Goal: Transaction & Acquisition: Book appointment/travel/reservation

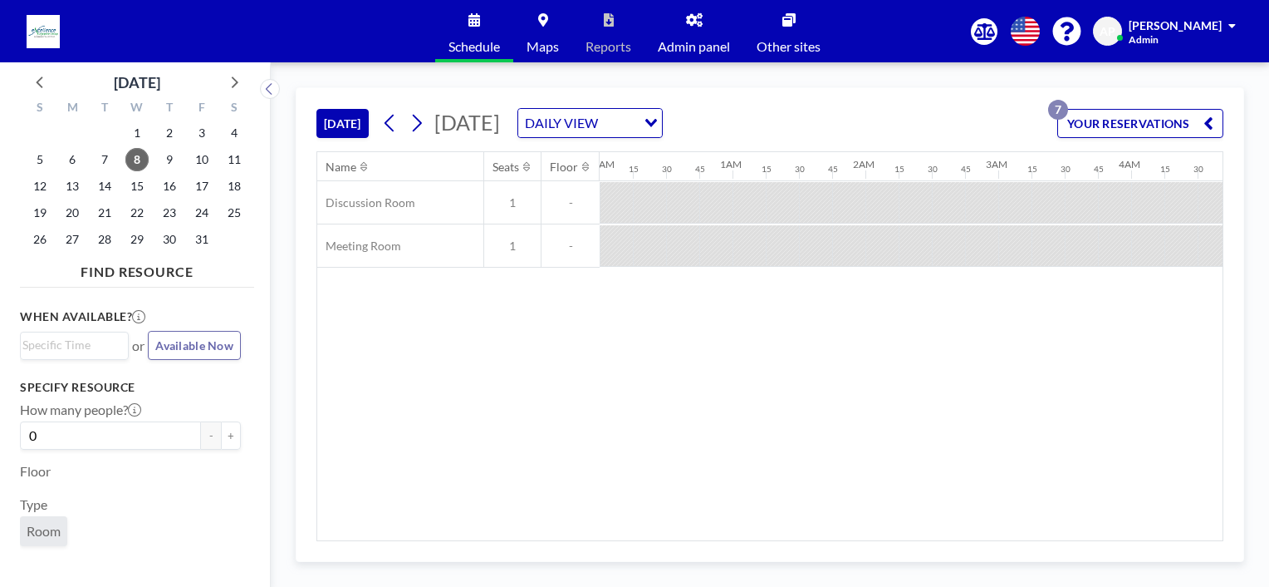
scroll to position [0, 1130]
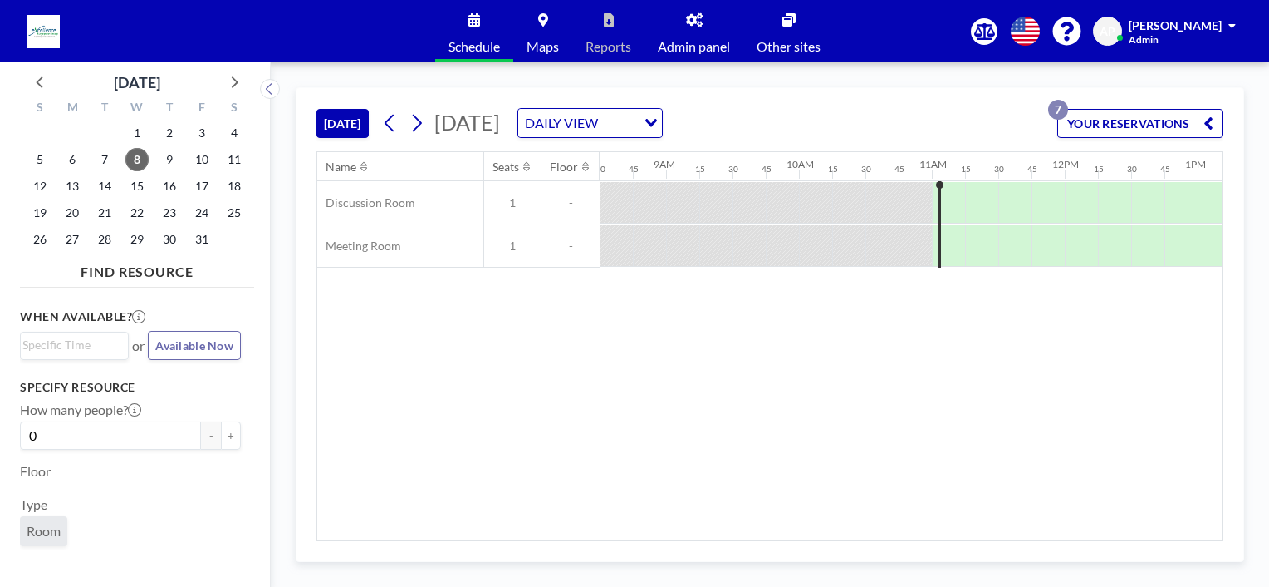
click at [1120, 115] on button "YOUR RESERVATIONS 7" at bounding box center [1141, 123] width 166 height 29
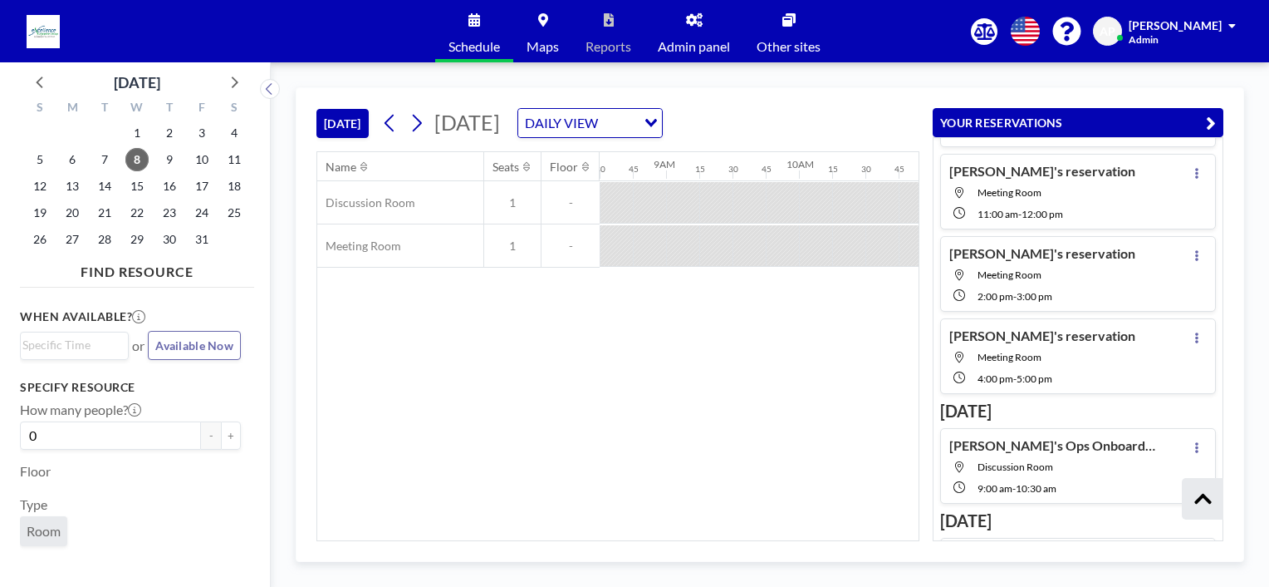
scroll to position [0, 0]
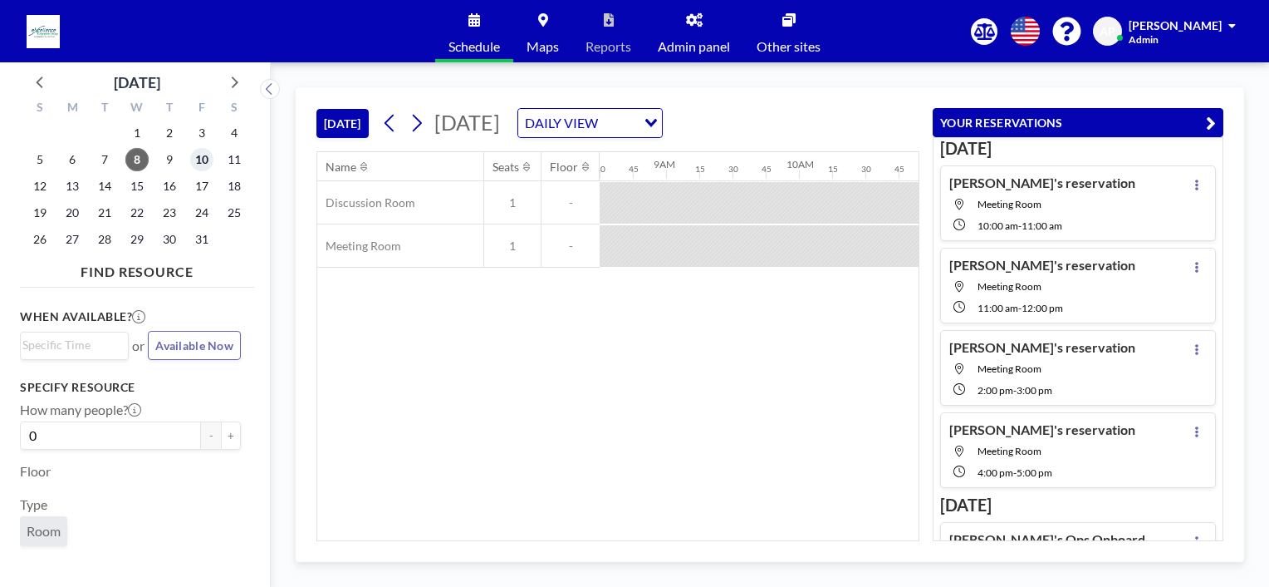
click at [198, 154] on span "10" at bounding box center [201, 159] width 23 height 23
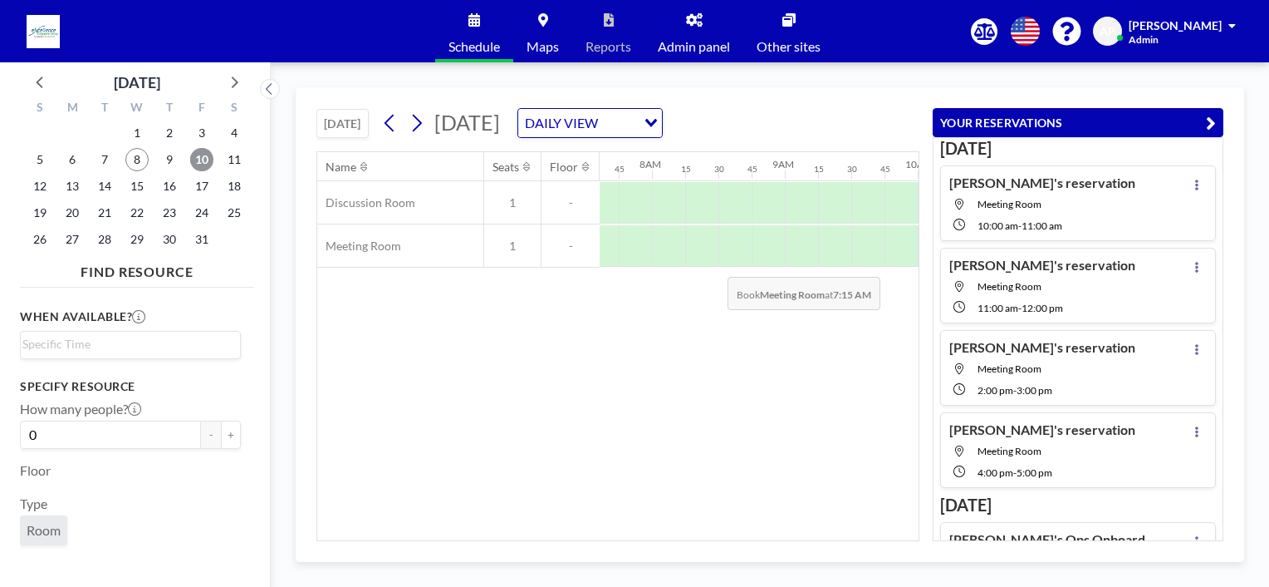
scroll to position [0, 1030]
click at [718, 257] on div at bounding box center [716, 246] width 33 height 42
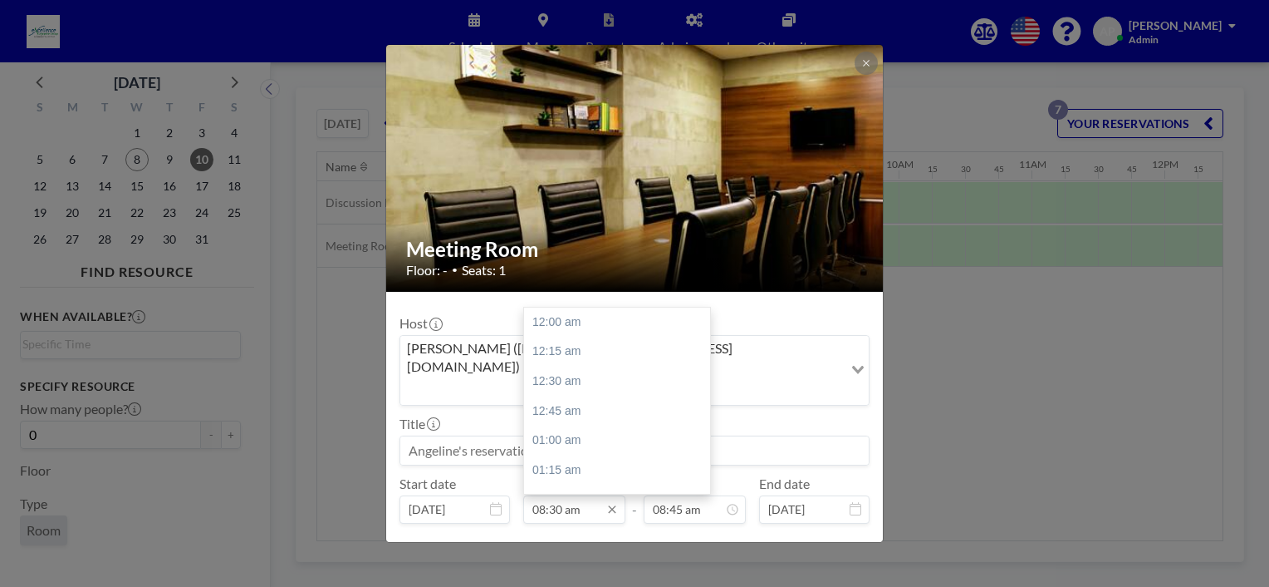
scroll to position [1035, 0]
click at [572, 495] on input "08:30 am" at bounding box center [574, 509] width 102 height 28
click at [563, 437] on div "11:00 am" at bounding box center [621, 452] width 194 height 30
type input "11:00 am"
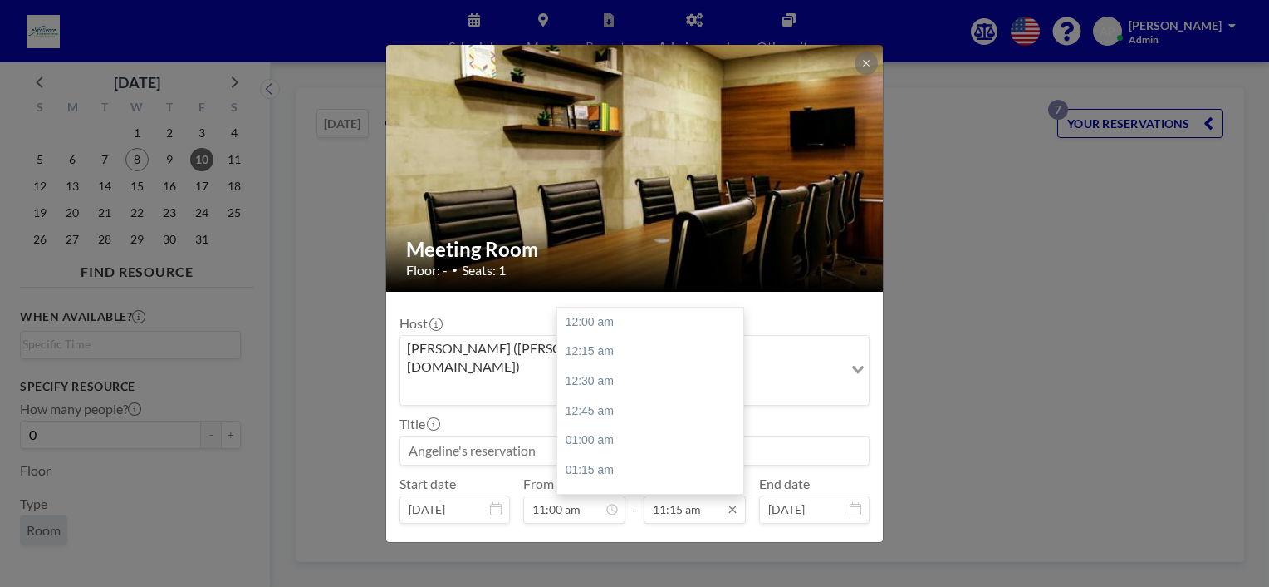
scroll to position [1331, 0]
click at [665, 495] on input "11:15 am" at bounding box center [695, 509] width 102 height 28
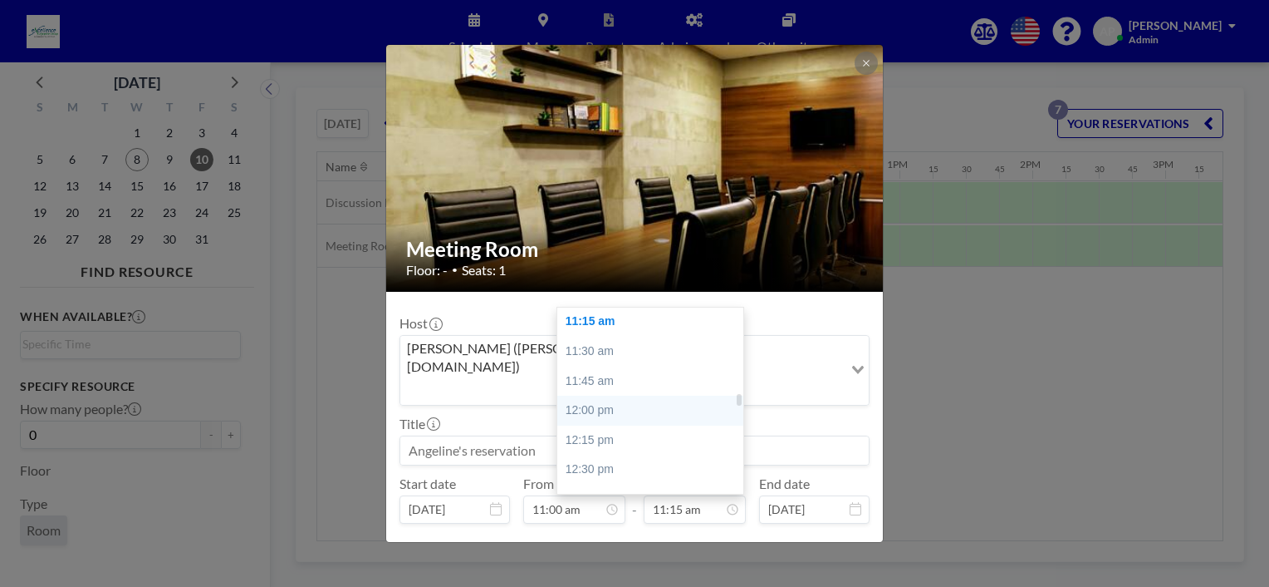
click at [610, 395] on div "12:00 pm" at bounding box center [654, 410] width 194 height 30
type input "12:00 pm"
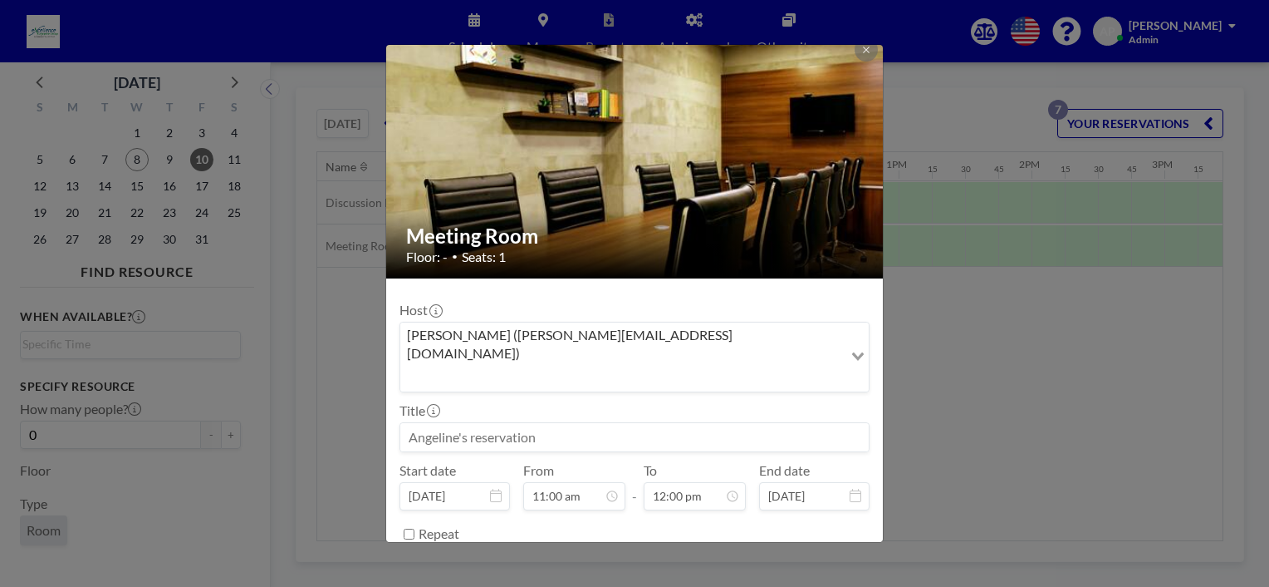
scroll to position [32, 0]
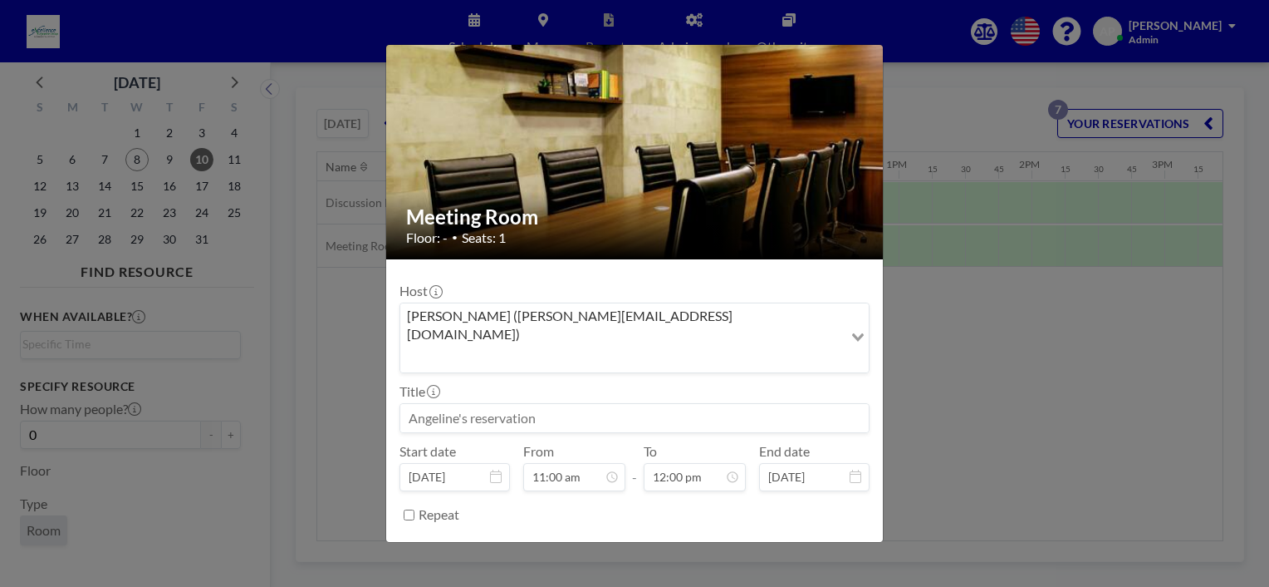
click at [804, 542] on button "BOOK NOW" at bounding box center [828, 556] width 84 height 29
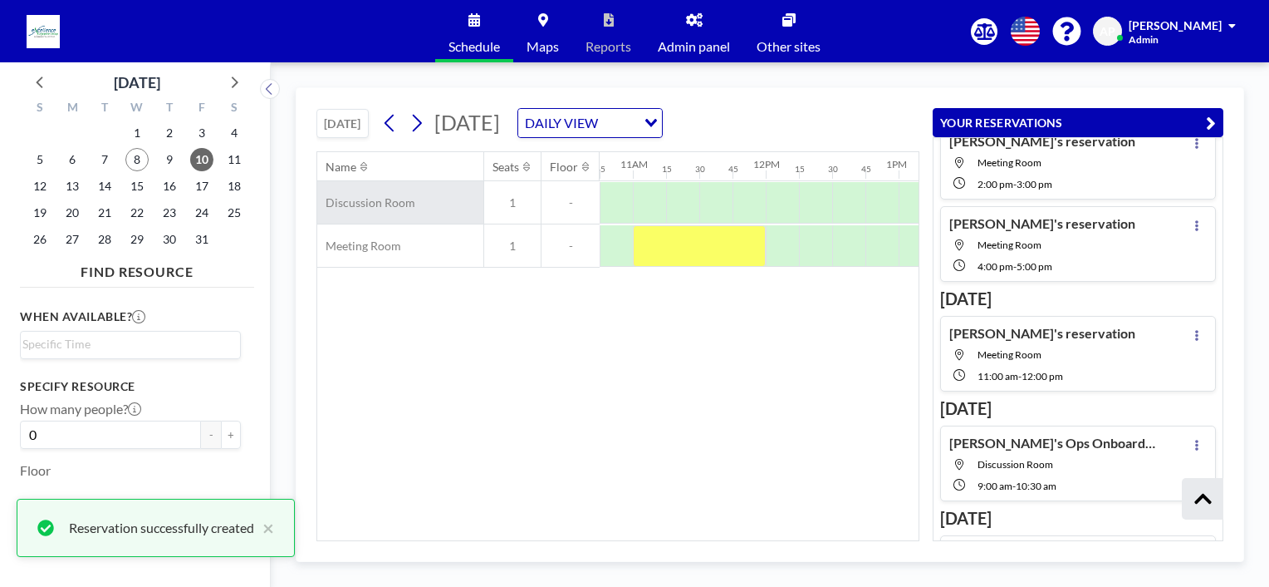
scroll to position [216, 0]
